Goal: Download file/media

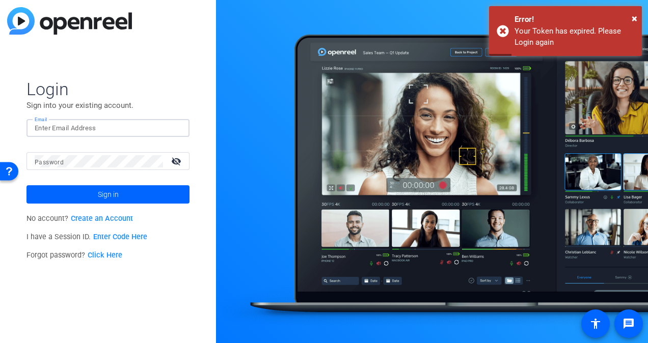
click at [74, 125] on input "Email" at bounding box center [108, 128] width 147 height 12
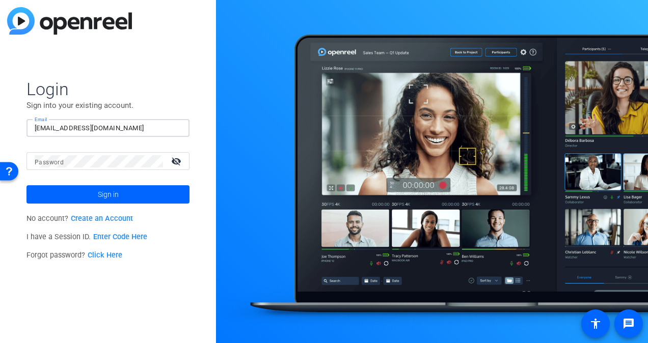
click at [76, 170] on mat-form-field "Password visibility_off" at bounding box center [107, 168] width 163 height 33
click at [73, 168] on div at bounding box center [99, 161] width 128 height 18
click at [26, 185] on button "Sign in" at bounding box center [107, 194] width 163 height 18
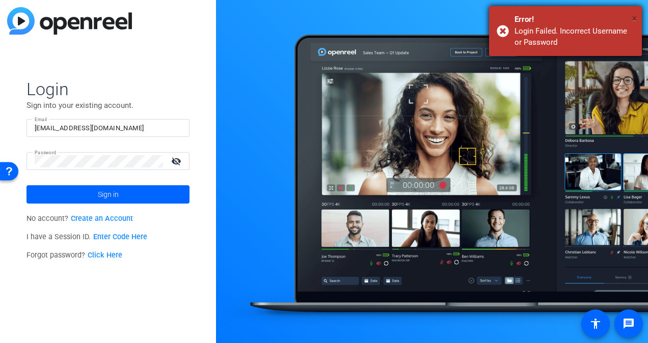
click at [634, 14] on span "×" at bounding box center [635, 18] width 6 height 12
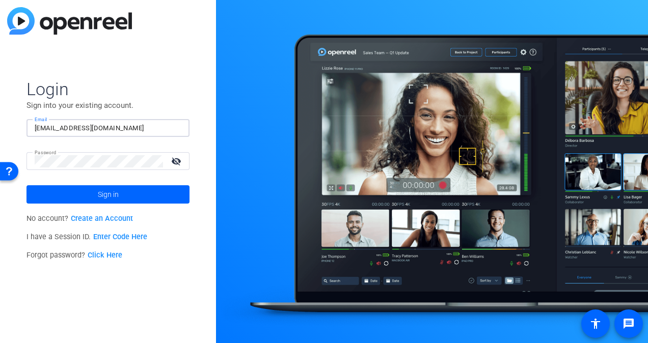
click at [100, 126] on input "[EMAIL_ADDRESS][DOMAIN_NAME]" at bounding box center [108, 128] width 147 height 12
type input "j"
click at [100, 126] on input "Email" at bounding box center [108, 128] width 147 height 12
click at [4, 154] on div "Login Sign into your existing account. Email [EMAIL_ADDRESS][DOMAIN_NAME] Passw…" at bounding box center [108, 171] width 216 height 343
click at [26, 185] on button "Sign in" at bounding box center [107, 194] width 163 height 18
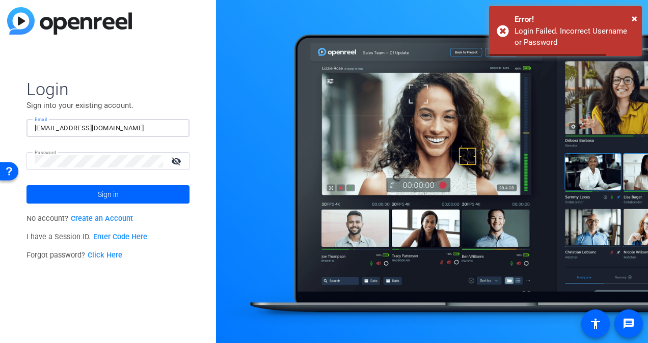
click at [102, 128] on input "[EMAIL_ADDRESS][DOMAIN_NAME]" at bounding box center [108, 128] width 147 height 12
type input "j"
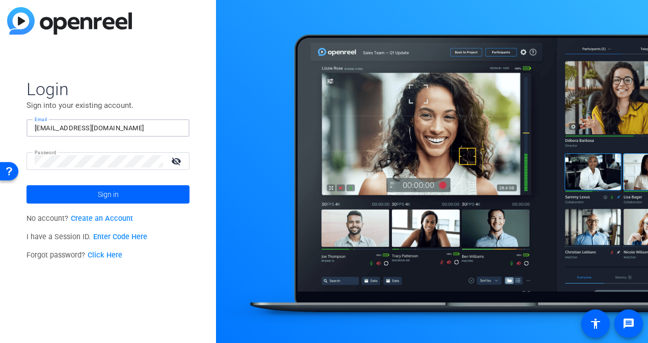
click at [86, 132] on input "[EMAIL_ADDRESS][DOMAIN_NAME]" at bounding box center [108, 128] width 147 height 12
drag, startPoint x: 96, startPoint y: 126, endPoint x: 1, endPoint y: 107, distance: 97.1
click at [1, 107] on div "Login Sign into your existing account. Email [EMAIL_ADDRESS][DOMAIN_NAME] Passw…" at bounding box center [108, 171] width 216 height 343
type input "[PERSON_NAME][EMAIL_ADDRESS][PERSON_NAME][DOMAIN_NAME]"
click at [26, 185] on button "Sign in" at bounding box center [107, 194] width 163 height 18
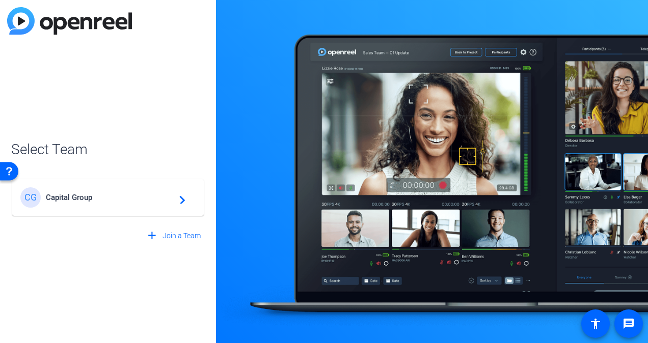
click at [74, 195] on span "Capital Group" at bounding box center [109, 197] width 127 height 9
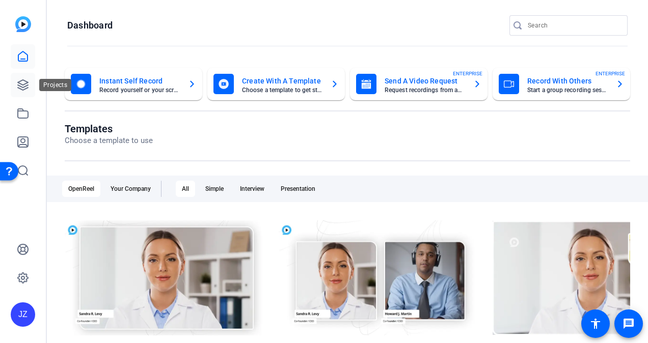
click at [27, 79] on icon at bounding box center [23, 85] width 12 height 12
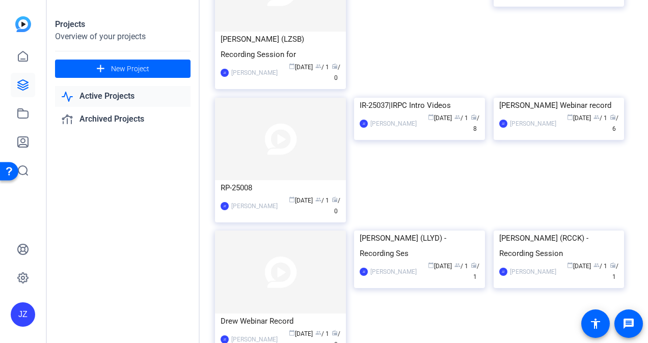
scroll to position [131, 0]
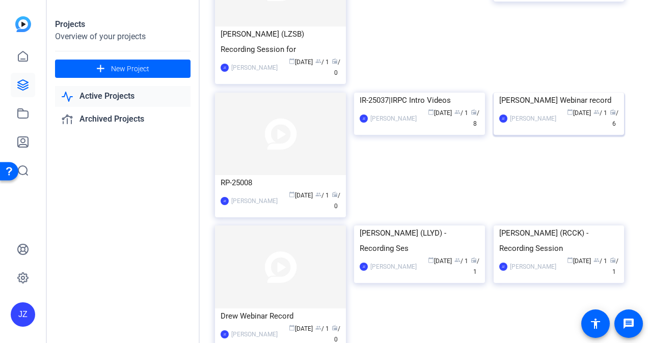
click at [545, 108] on div "[PERSON_NAME] Webinar record" at bounding box center [559, 100] width 120 height 15
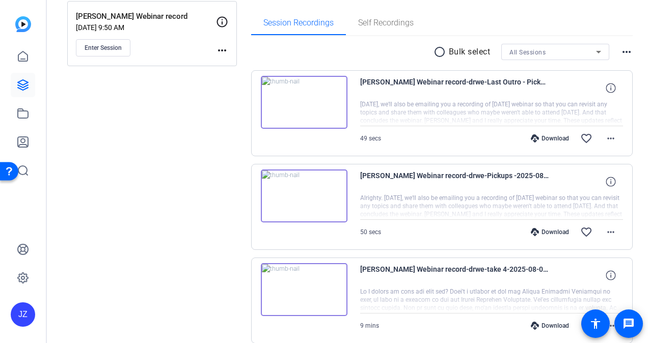
scroll to position [153, 0]
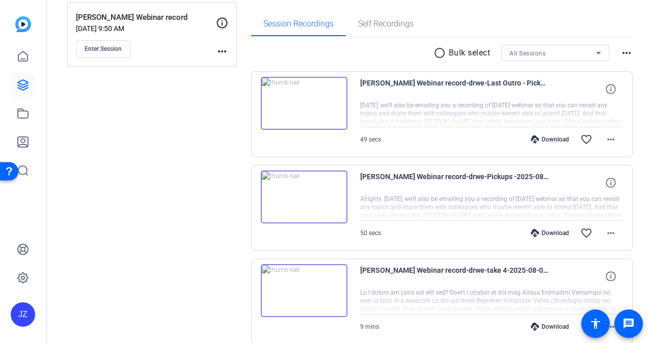
click at [549, 230] on div "Download" at bounding box center [550, 233] width 48 height 8
click at [293, 194] on img at bounding box center [304, 197] width 87 height 53
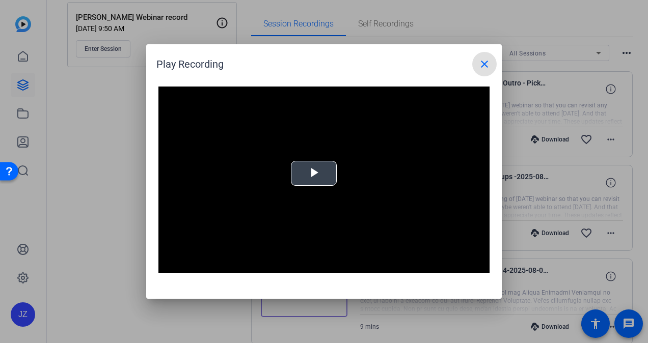
click at [314, 174] on span "Video Player" at bounding box center [314, 174] width 0 height 0
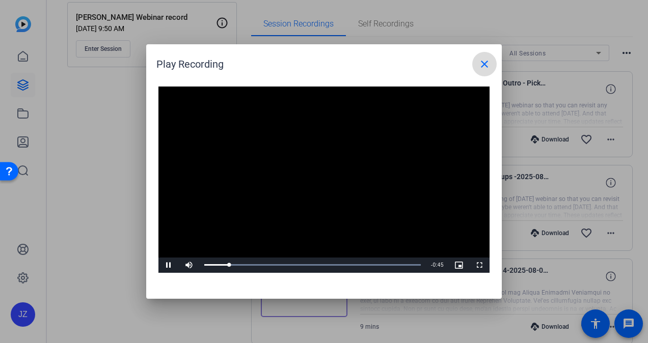
click at [486, 59] on mat-icon "close" at bounding box center [484, 64] width 12 height 12
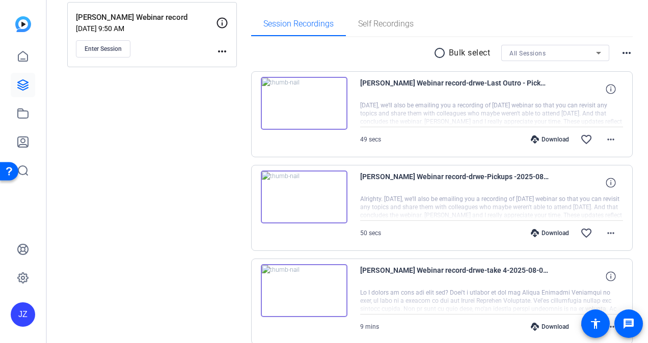
click at [301, 100] on img at bounding box center [304, 103] width 87 height 53
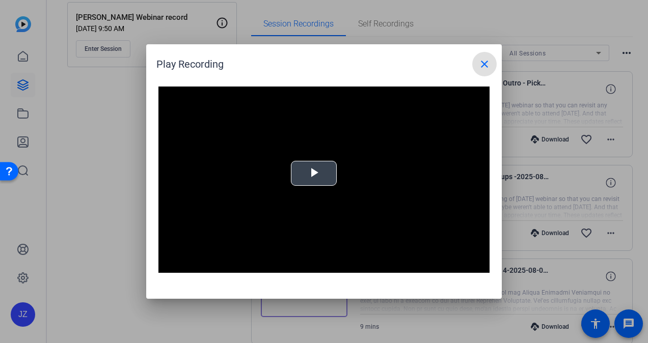
click at [314, 174] on span "Video Player" at bounding box center [314, 174] width 0 height 0
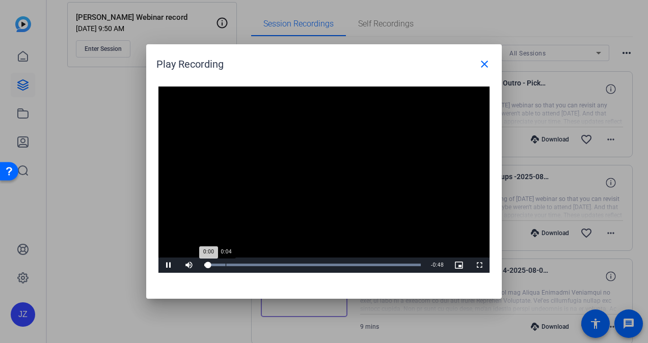
click at [225, 261] on div "Loaded : 100.00% 0:04 0:00" at bounding box center [312, 265] width 227 height 15
click at [489, 59] on mat-icon "close" at bounding box center [484, 64] width 12 height 12
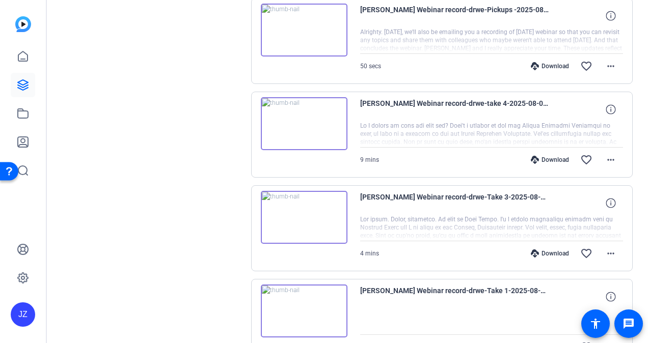
scroll to position [319, 0]
click at [304, 213] on img at bounding box center [304, 218] width 87 height 53
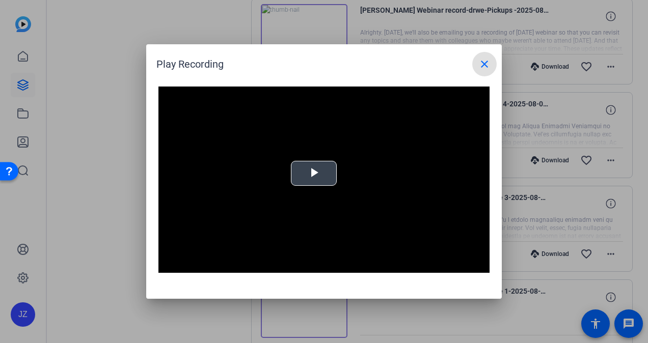
click at [314, 174] on span "Video Player" at bounding box center [314, 174] width 0 height 0
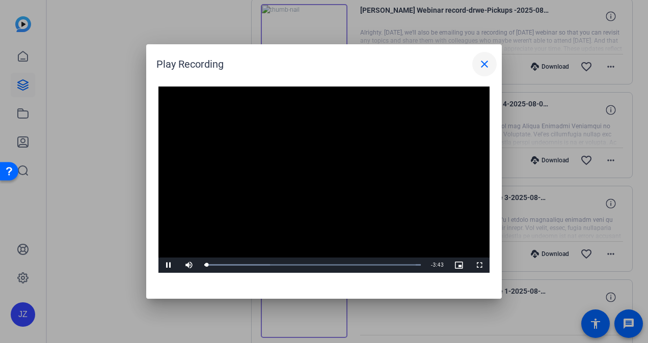
click at [480, 65] on mat-icon "close" at bounding box center [484, 64] width 12 height 12
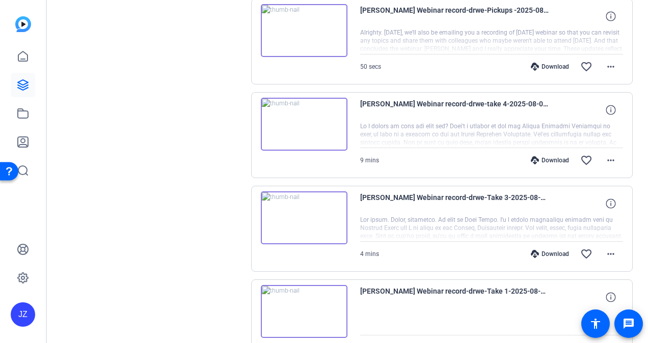
click at [544, 252] on div "Download" at bounding box center [550, 254] width 48 height 8
click at [605, 256] on mat-icon "more_horiz" at bounding box center [611, 254] width 12 height 12
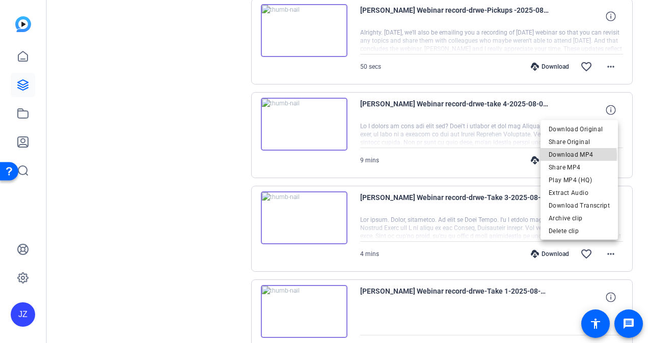
click at [577, 155] on span "Download MP4" at bounding box center [579, 154] width 61 height 12
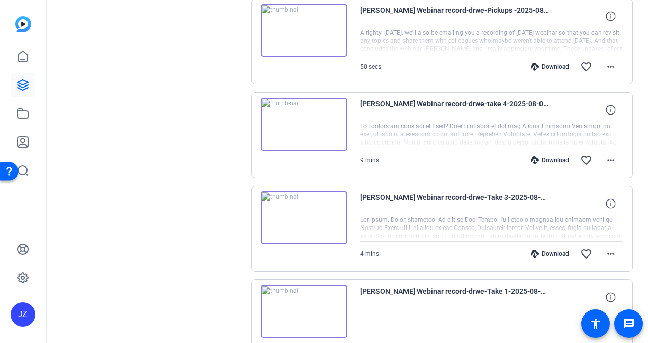
click at [302, 209] on img at bounding box center [304, 218] width 87 height 53
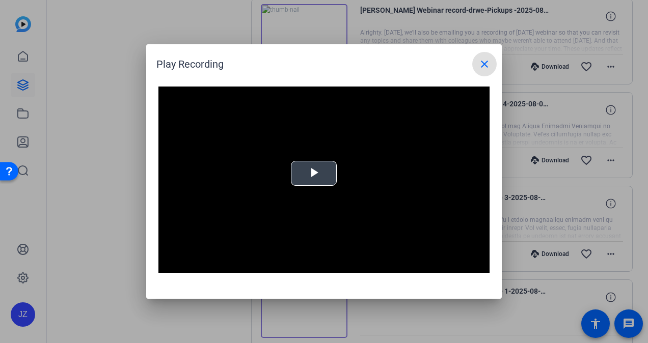
click at [314, 174] on span "Video Player" at bounding box center [314, 174] width 0 height 0
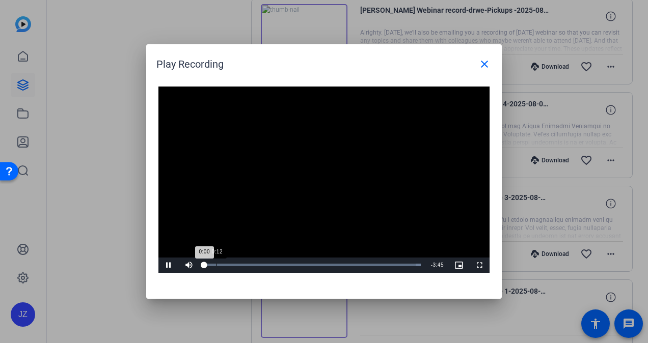
click at [216, 262] on div "Loaded : 100.00% 0:12 0:00" at bounding box center [312, 265] width 227 height 15
click at [225, 262] on div "Loaded : 100.00% 0:21 0:13" at bounding box center [312, 265] width 227 height 15
click at [481, 61] on mat-icon "close" at bounding box center [484, 64] width 12 height 12
